Goal: Information Seeking & Learning: Learn about a topic

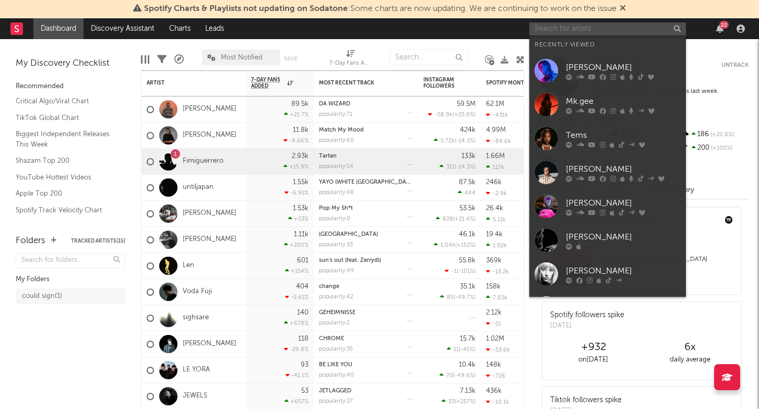
click at [568, 32] on input "text" at bounding box center [607, 28] width 157 height 13
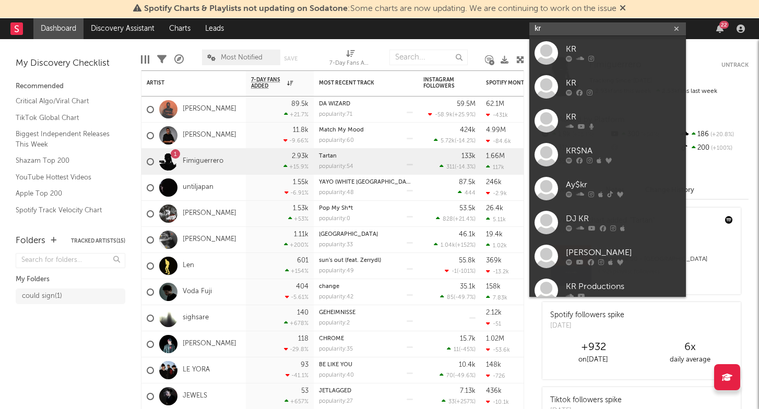
type input "k"
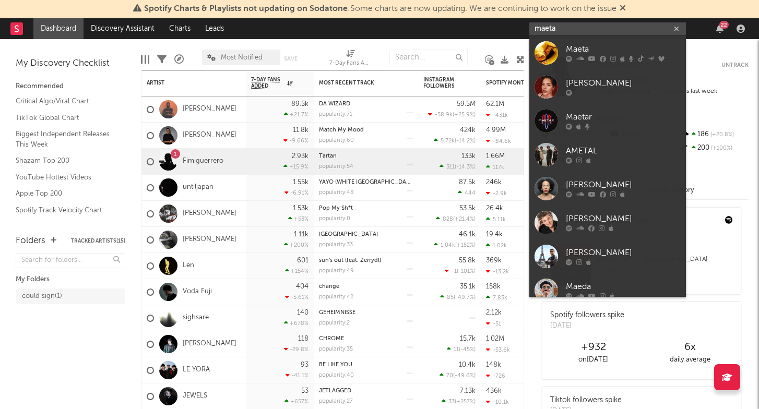
type input "mate"
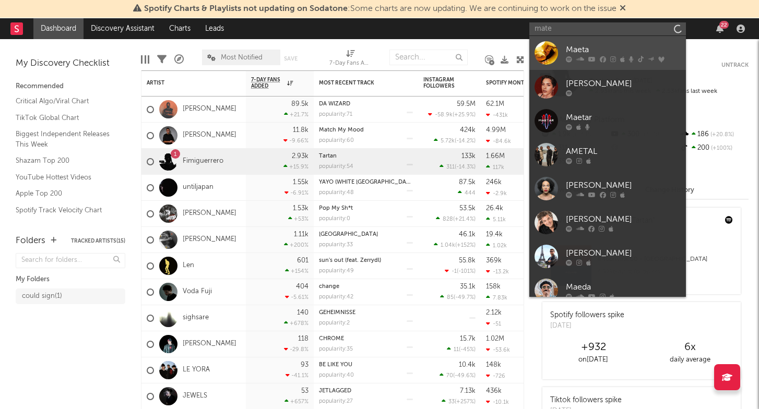
drag, startPoint x: 568, startPoint y: 32, endPoint x: 600, endPoint y: 49, distance: 36.2
click at [600, 49] on div "Maeta" at bounding box center [623, 49] width 115 height 13
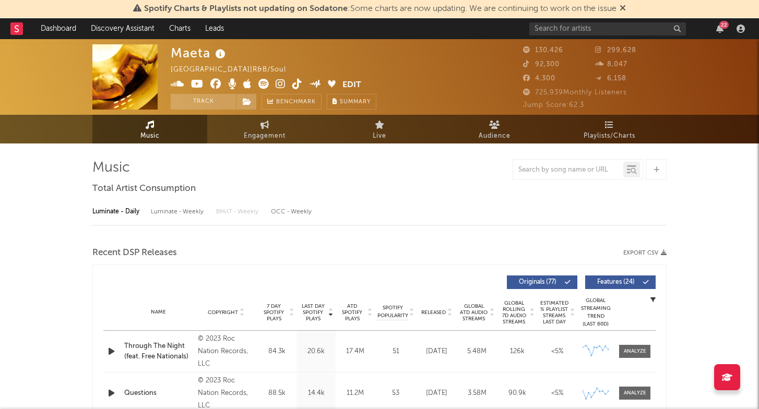
select select "6m"
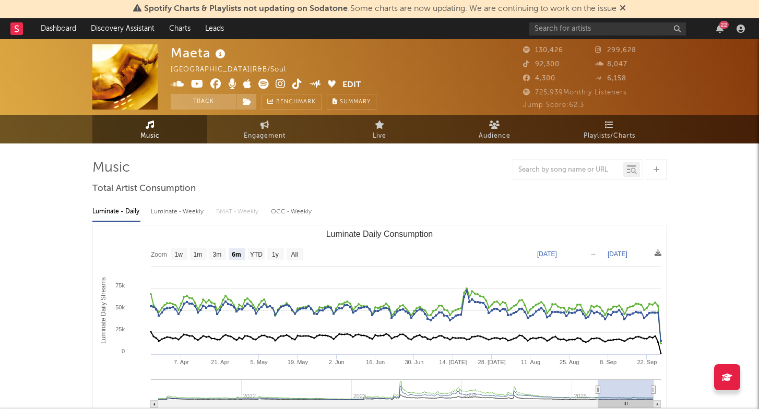
click at [192, 211] on div "Luminate - Weekly" at bounding box center [178, 212] width 55 height 18
select select "6m"
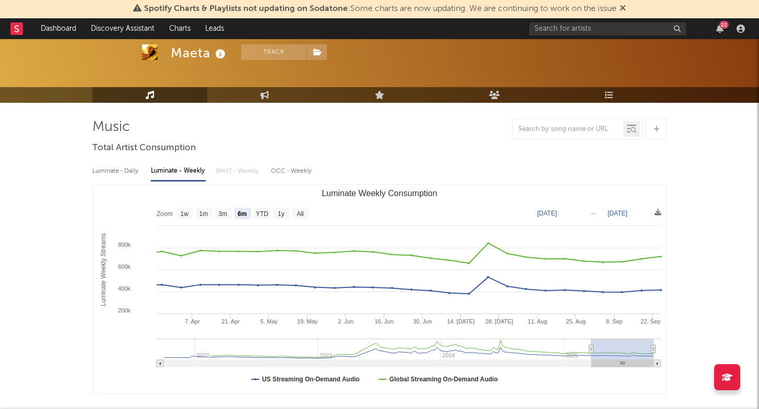
scroll to position [56, 0]
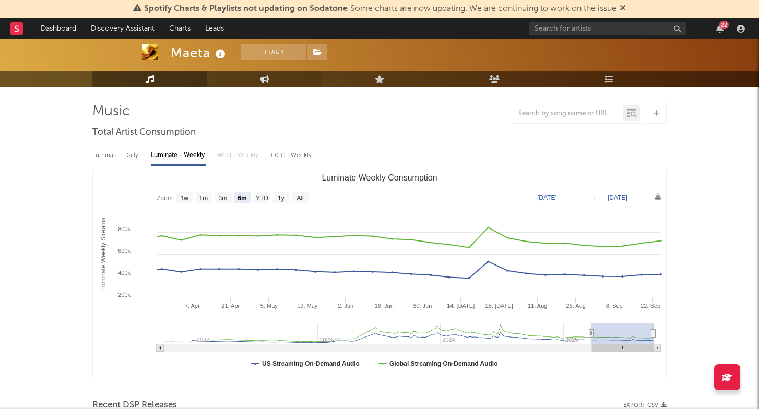
click at [255, 82] on link "Engagement" at bounding box center [264, 80] width 115 height 16
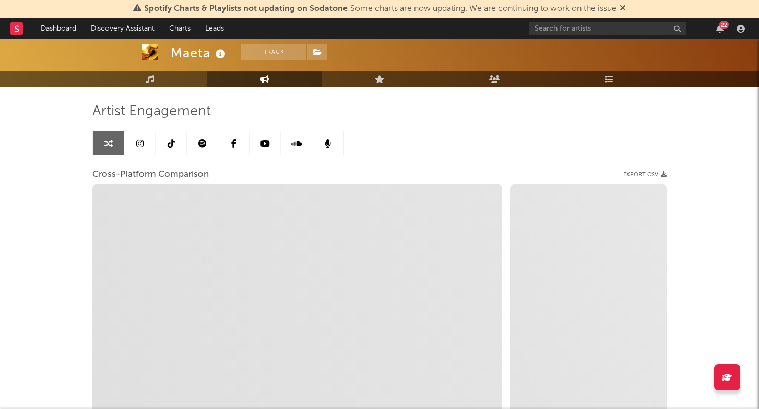
select select "1w"
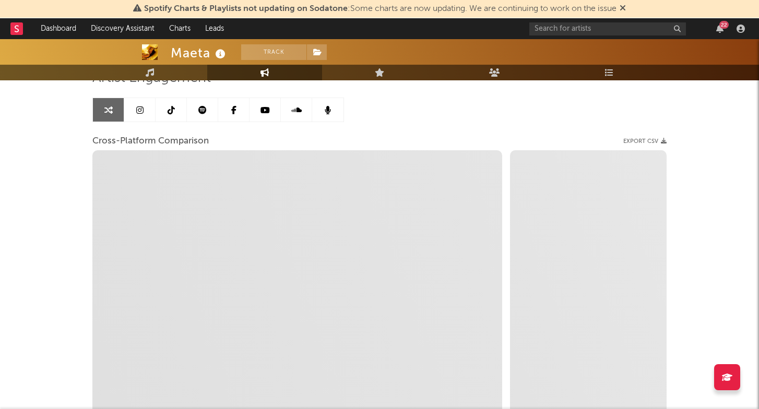
scroll to position [99, 1]
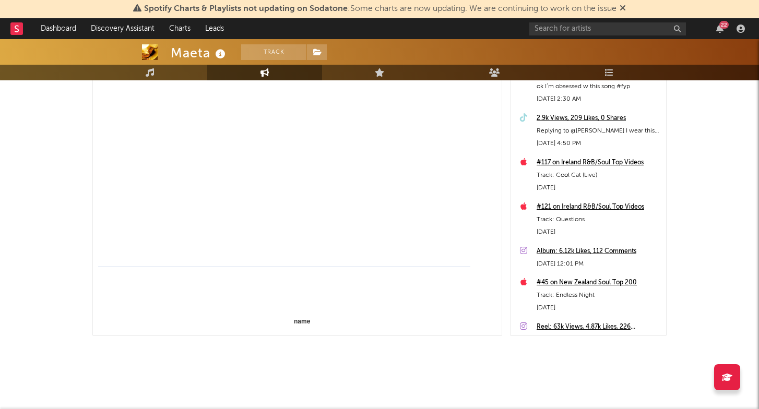
select select "1m"
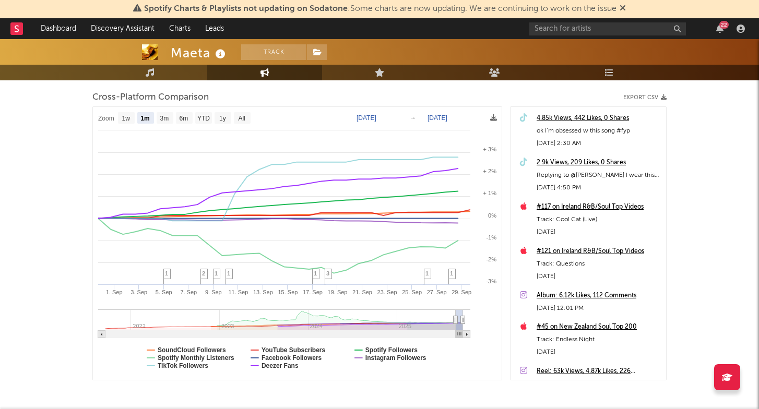
scroll to position [134, 0]
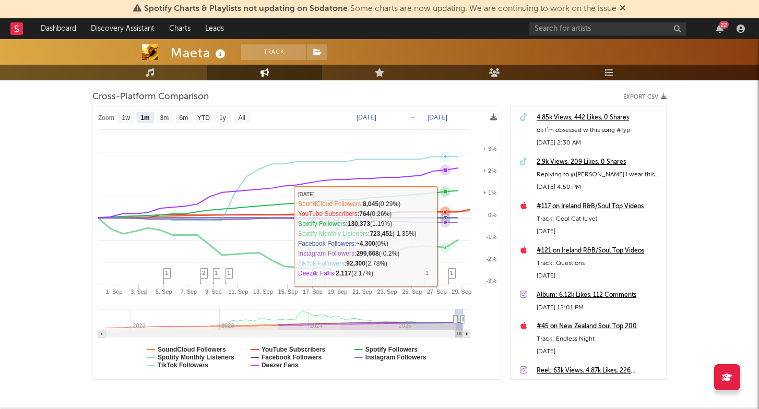
click at [446, 246] on icon at bounding box center [445, 247] width 4 height 4
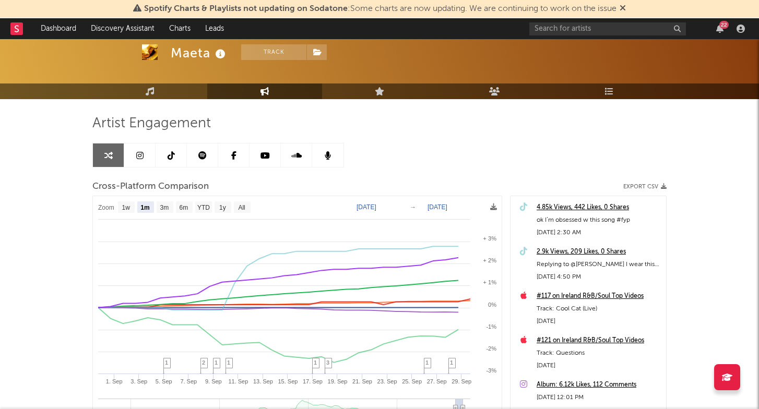
scroll to position [43, 0]
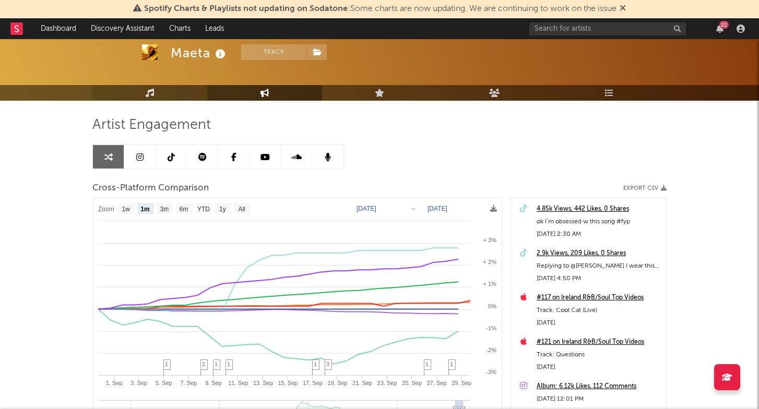
click at [182, 89] on link "Music" at bounding box center [149, 93] width 115 height 16
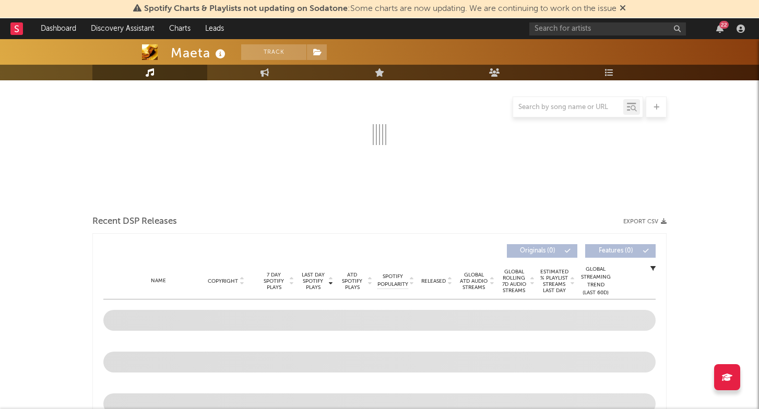
select select "6m"
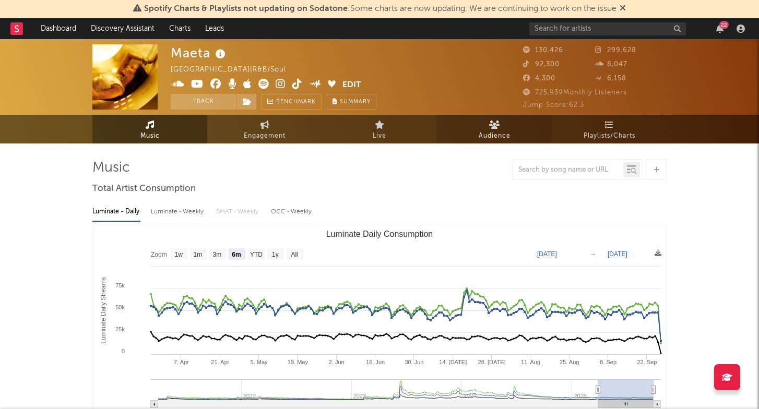
click at [506, 128] on link "Audience" at bounding box center [494, 129] width 115 height 29
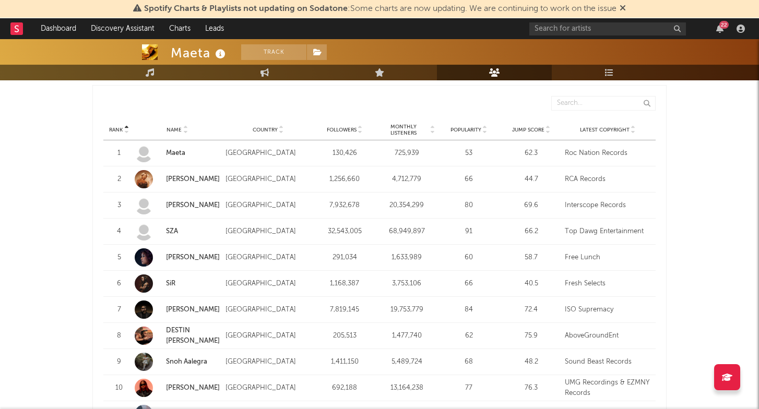
scroll to position [1005, 0]
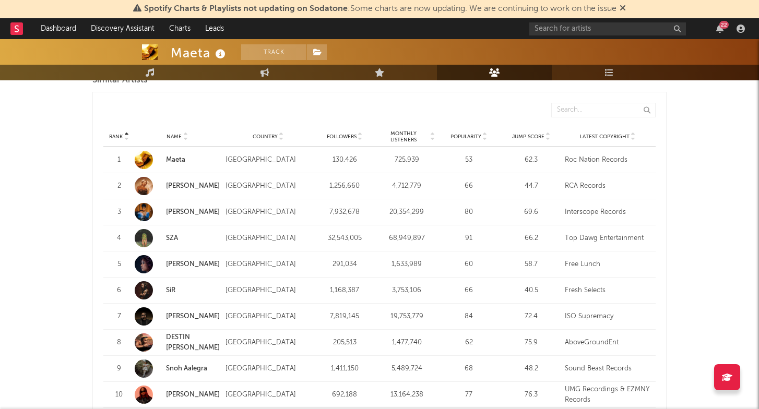
click at [240, 155] on div "[GEOGRAPHIC_DATA]" at bounding box center [269, 160] width 86 height 10
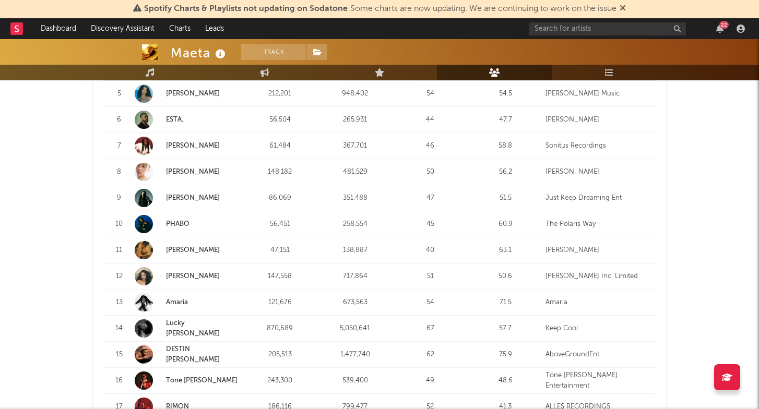
scroll to position [503, 0]
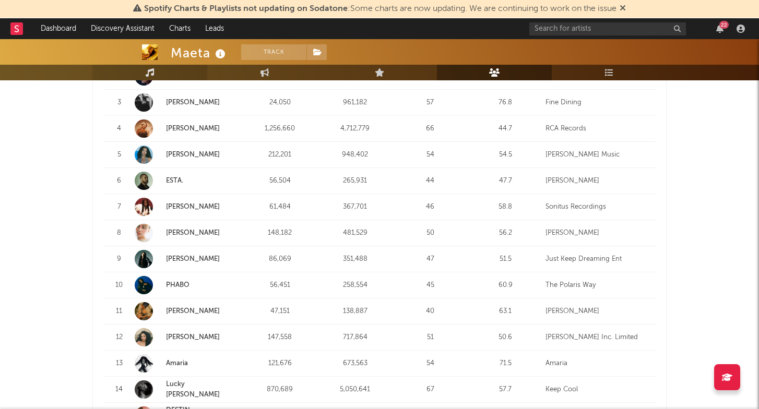
click at [151, 73] on icon at bounding box center [150, 72] width 9 height 8
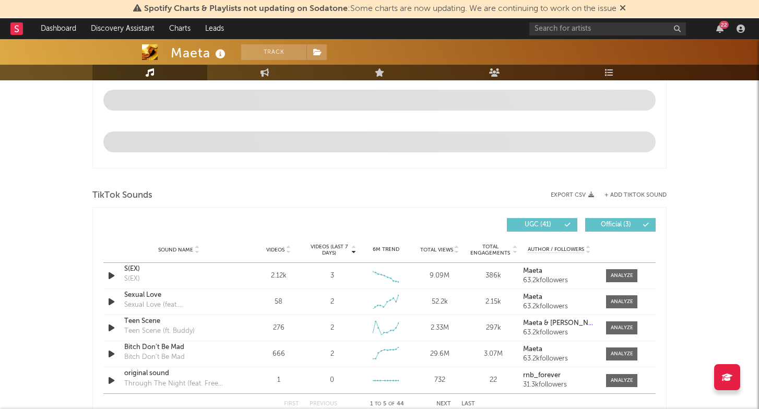
select select "6m"
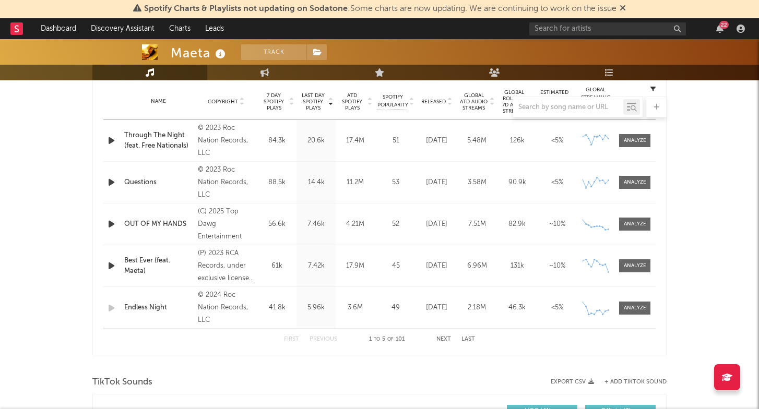
scroll to position [422, 0]
